Goal: Task Accomplishment & Management: Manage account settings

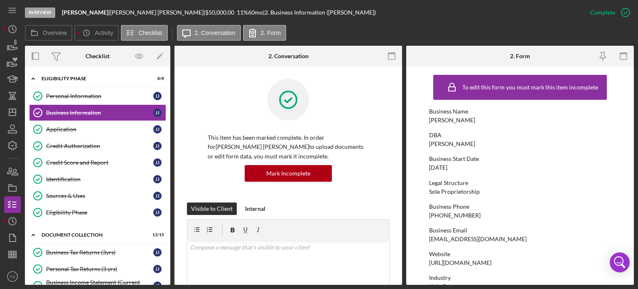
scroll to position [88, 0]
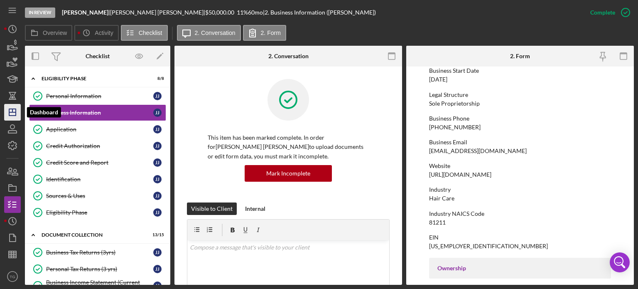
click at [9, 111] on polygon "button" at bounding box center [12, 112] width 7 height 7
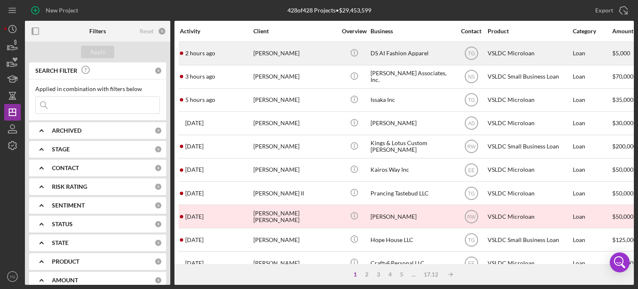
click at [287, 54] on div "[PERSON_NAME]" at bounding box center [294, 53] width 83 height 22
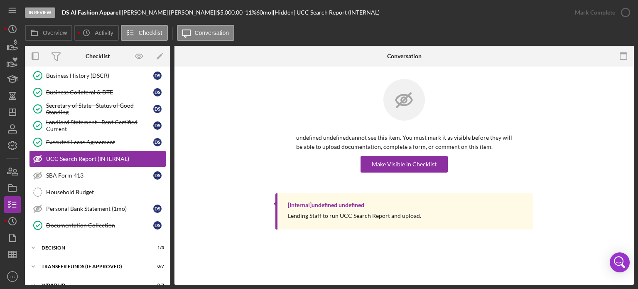
scroll to position [149, 0]
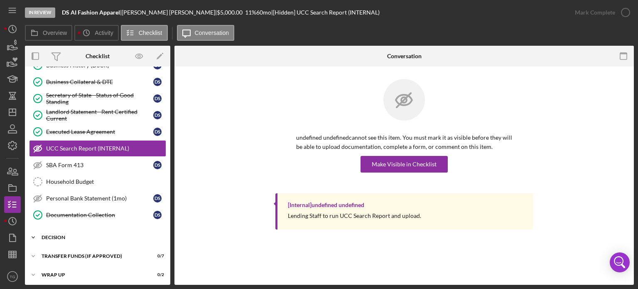
click at [57, 236] on div "Decision" at bounding box center [101, 237] width 118 height 5
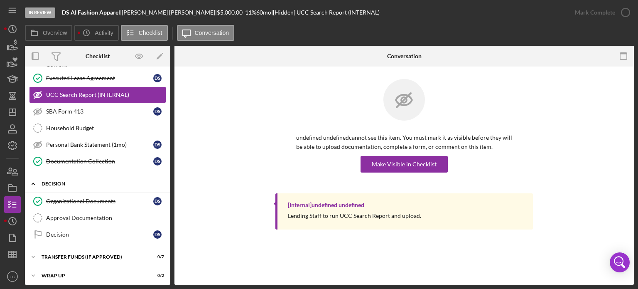
scroll to position [203, 0]
click at [80, 231] on div "Decision" at bounding box center [99, 234] width 107 height 7
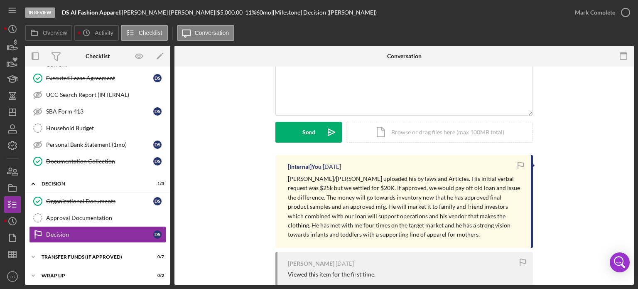
scroll to position [56, 0]
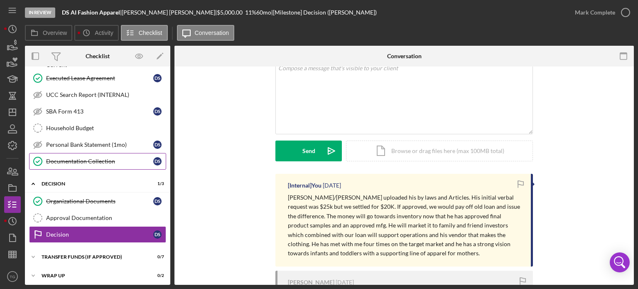
click at [103, 159] on div "Documentation Collection" at bounding box center [99, 161] width 107 height 7
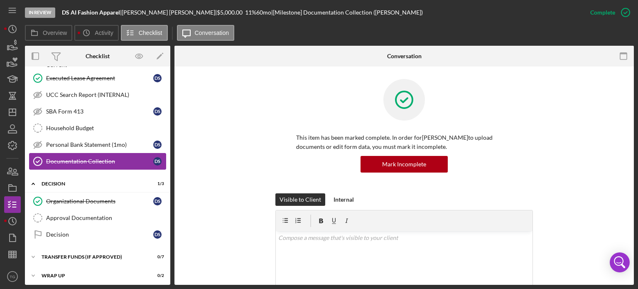
scroll to position [203, 0]
click at [136, 199] on div "Organizational Documents" at bounding box center [99, 201] width 107 height 7
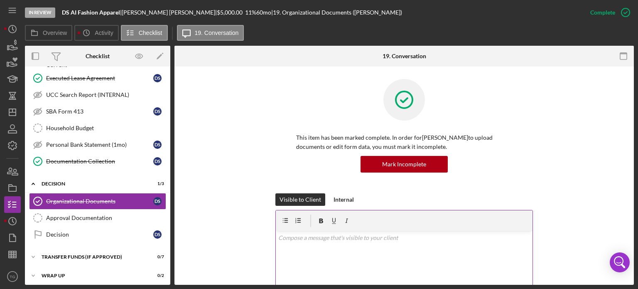
scroll to position [42, 0]
